Goal: Information Seeking & Learning: Learn about a topic

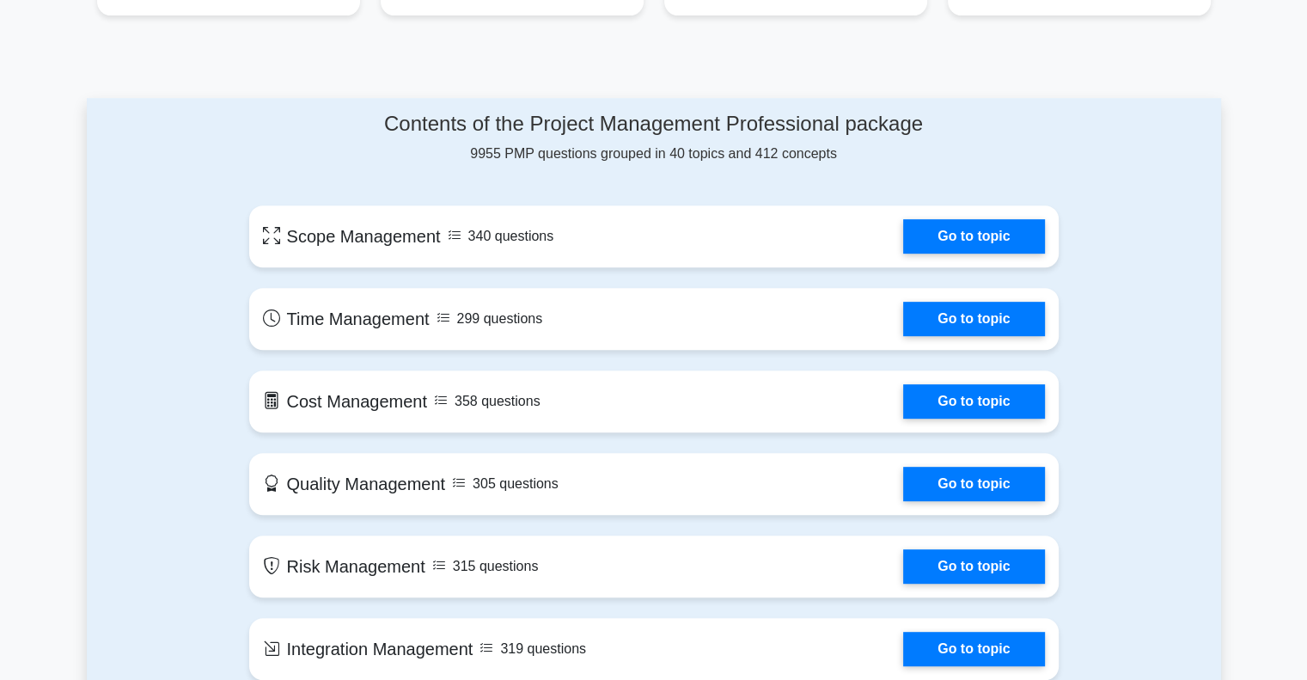
scroll to position [747, 0]
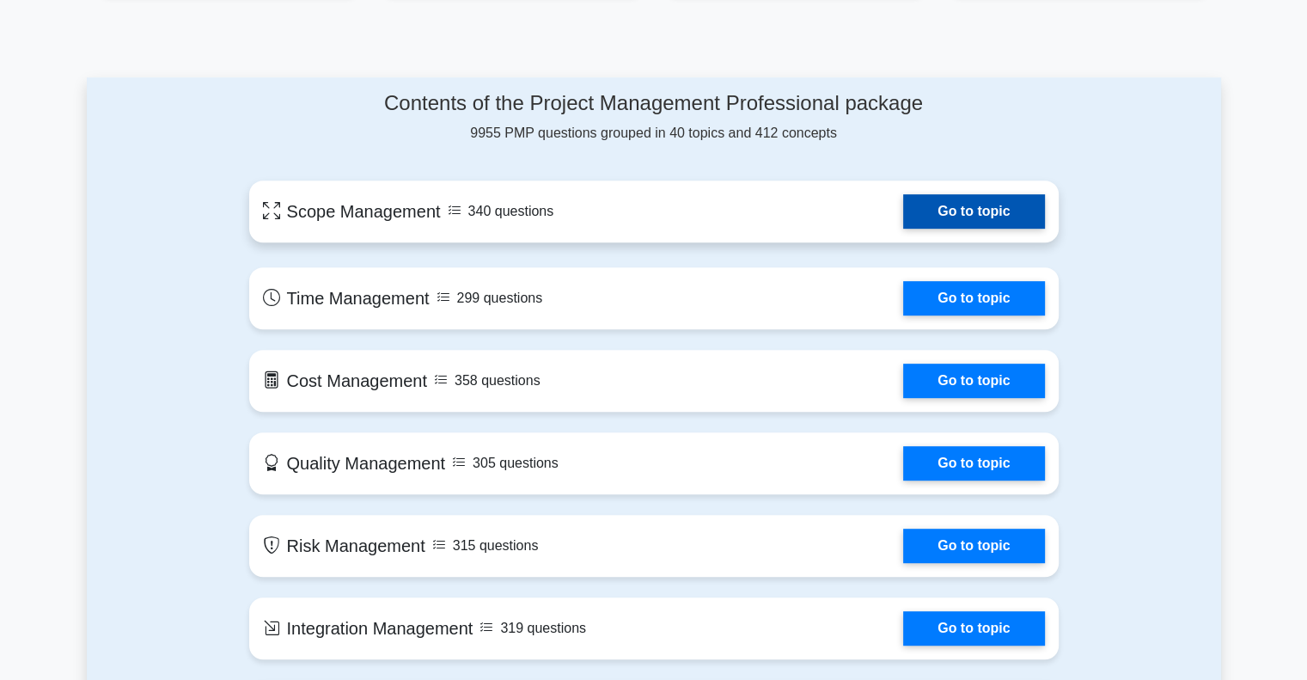
click at [935, 211] on link "Go to topic" at bounding box center [973, 211] width 141 height 34
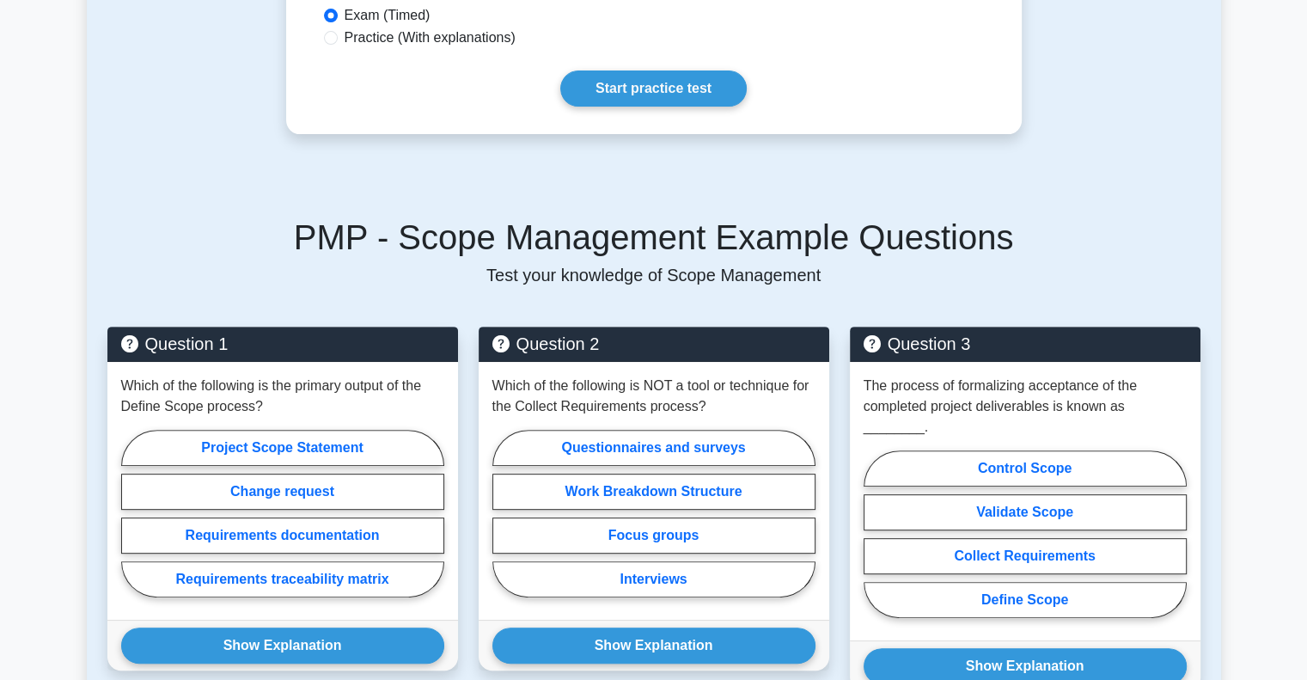
scroll to position [566, 0]
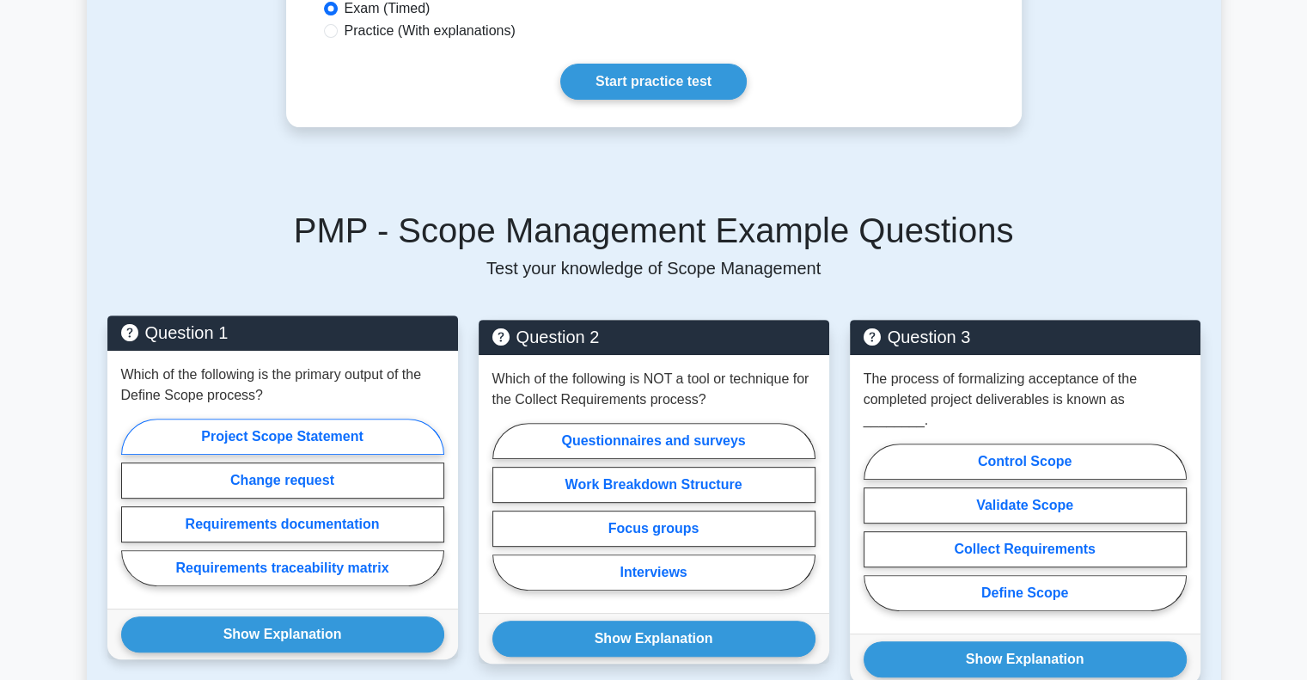
click at [379, 428] on label "Project Scope Statement" at bounding box center [282, 437] width 323 height 36
click at [132, 502] on input "Project Scope Statement" at bounding box center [126, 507] width 11 height 11
radio input "true"
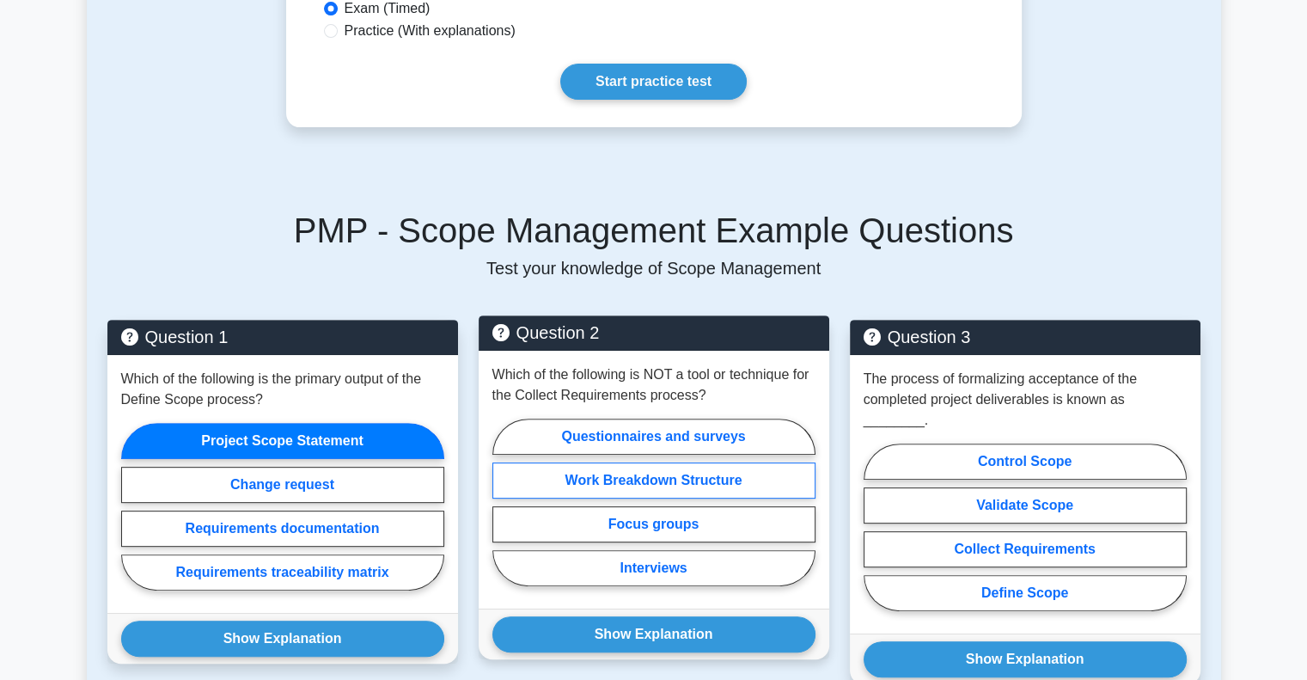
click at [669, 471] on label "Work Breakdown Structure" at bounding box center [654, 480] width 323 height 36
click at [504, 502] on input "Work Breakdown Structure" at bounding box center [498, 507] width 11 height 11
radio input "true"
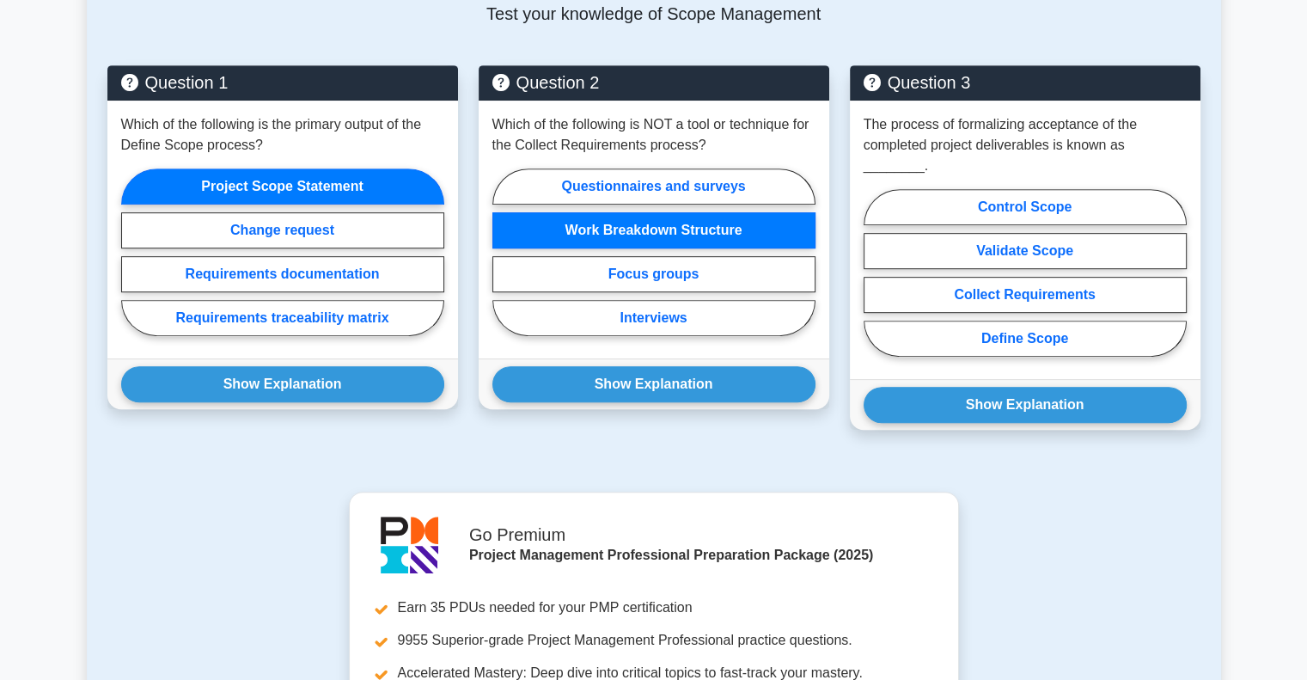
scroll to position [832, 0]
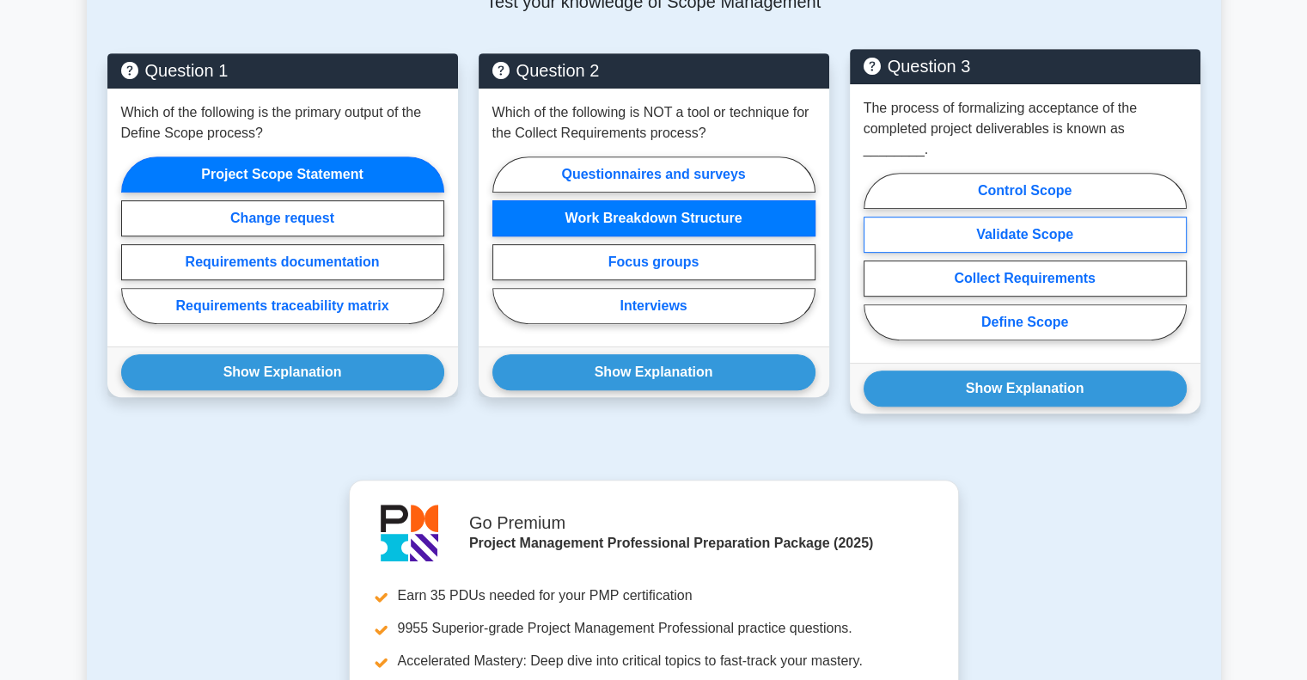
click at [988, 217] on label "Validate Scope" at bounding box center [1025, 235] width 323 height 36
click at [875, 256] on input "Validate Scope" at bounding box center [869, 261] width 11 height 11
radio input "true"
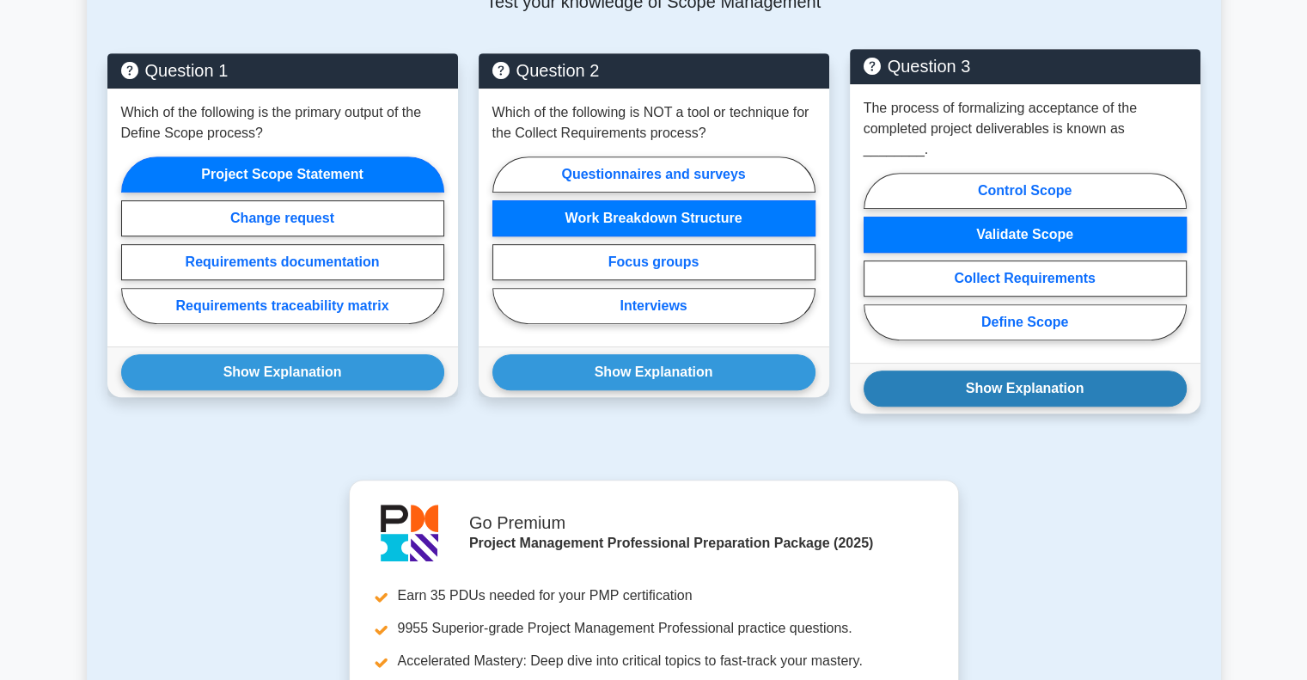
click at [1035, 370] on button "Show Explanation" at bounding box center [1025, 388] width 323 height 36
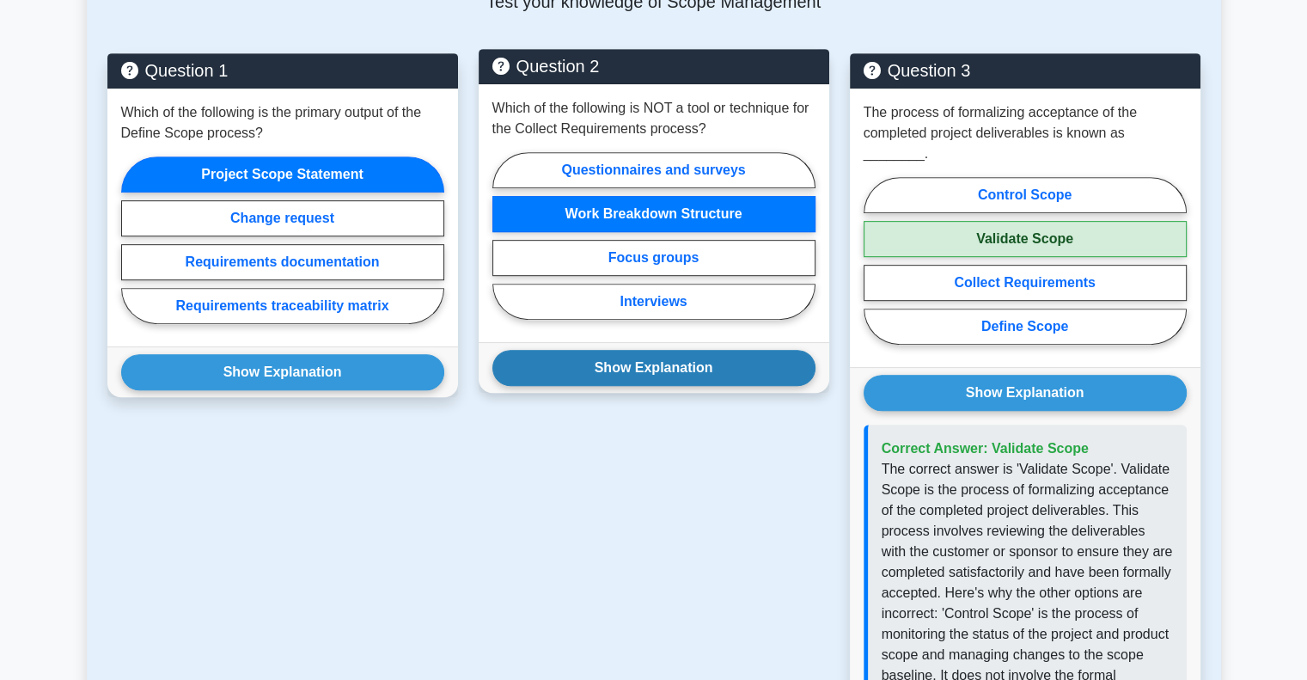
click at [670, 350] on button "Show Explanation" at bounding box center [654, 368] width 323 height 36
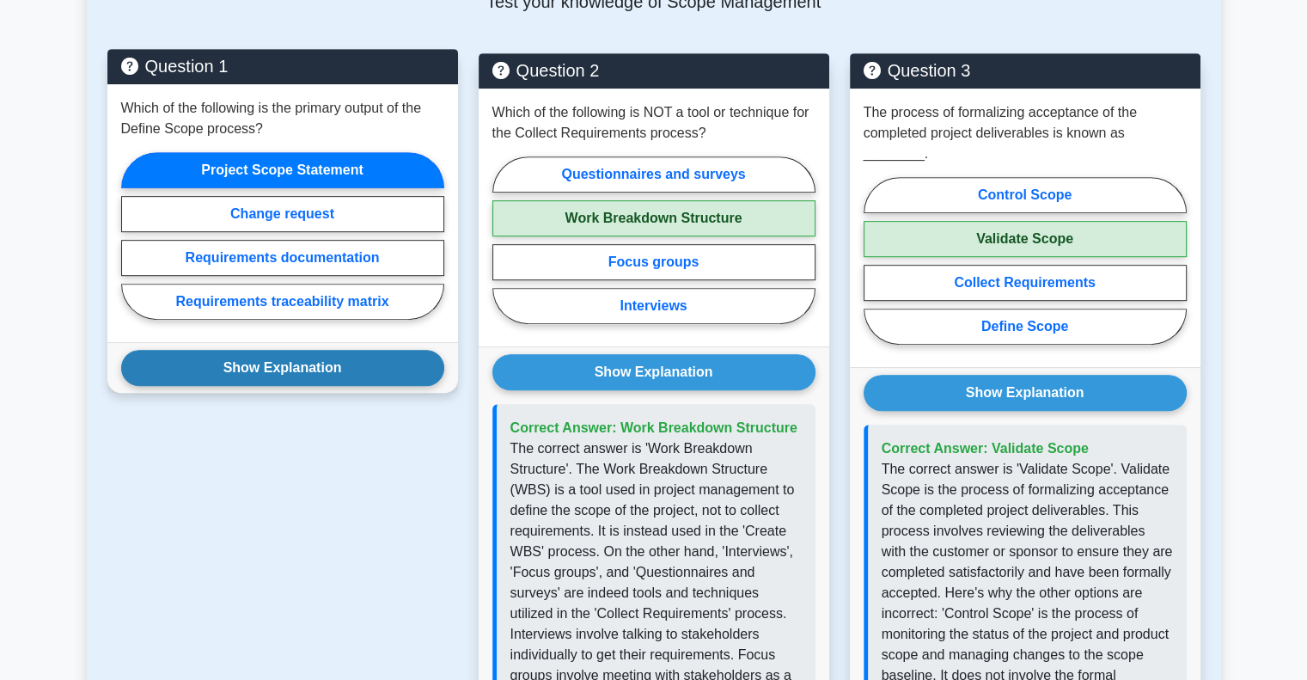
click at [402, 354] on button "Show Explanation" at bounding box center [282, 368] width 323 height 36
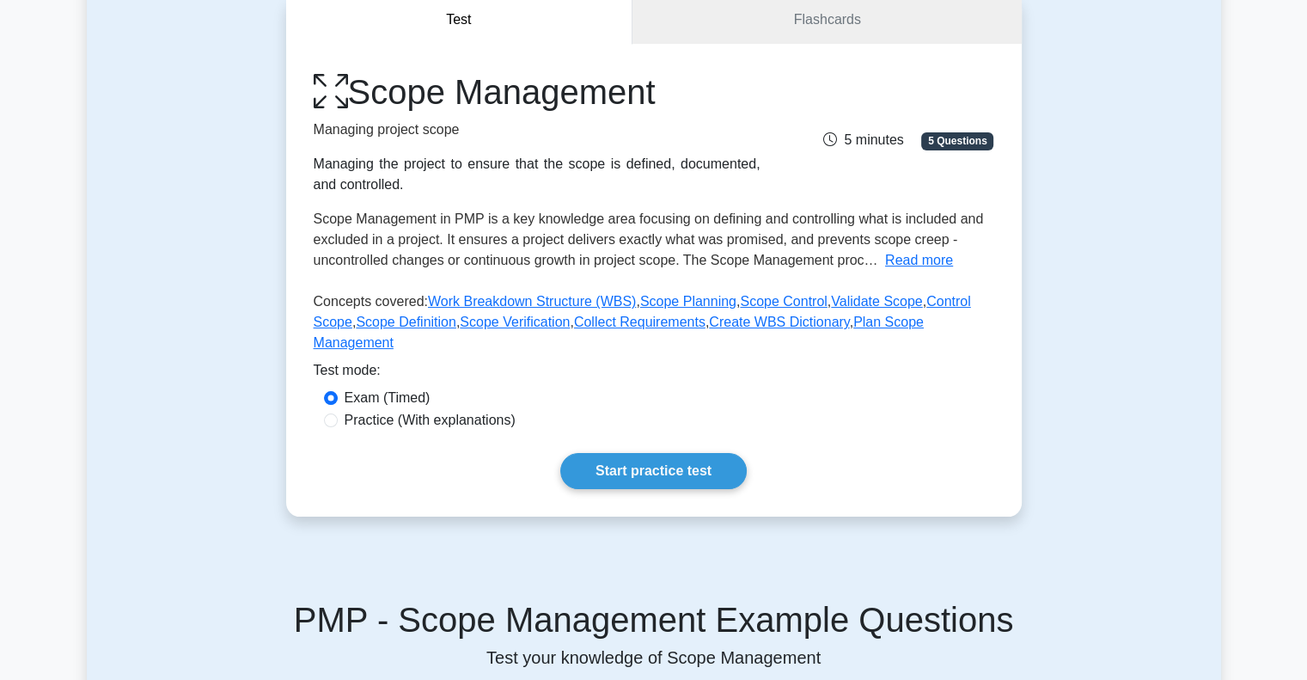
scroll to position [0, 0]
